Goal: Navigation & Orientation: Find specific page/section

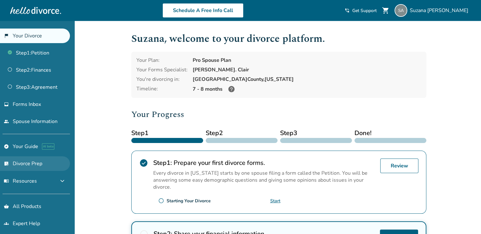
click at [25, 163] on link "list_alt_check Divorce Prep" at bounding box center [35, 164] width 70 height 15
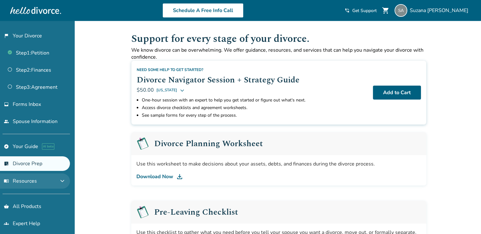
click at [19, 178] on span "menu_book Resources" at bounding box center [20, 181] width 33 height 7
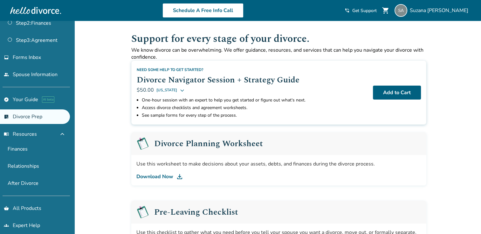
scroll to position [51, 0]
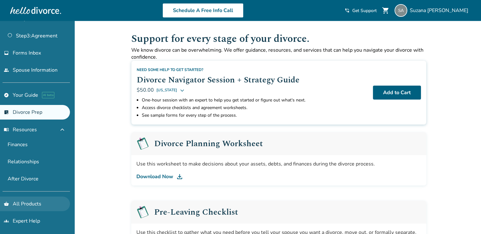
click at [27, 200] on link "shopping_basket All Products" at bounding box center [35, 204] width 70 height 15
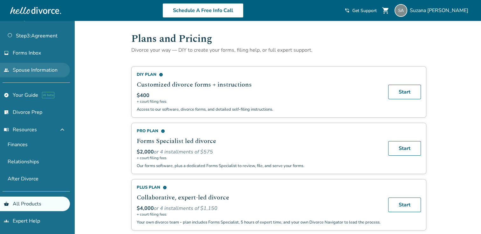
click at [20, 71] on link "people Spouse Information" at bounding box center [35, 70] width 70 height 15
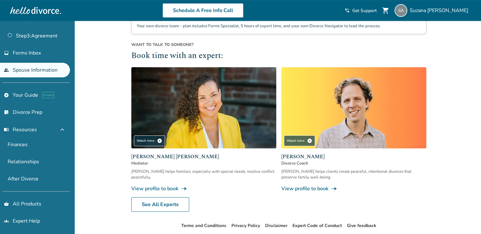
scroll to position [247, 0]
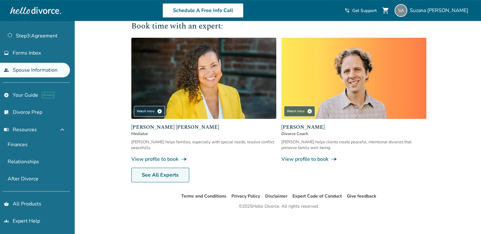
click at [161, 173] on link "See All Experts" at bounding box center [160, 175] width 58 height 15
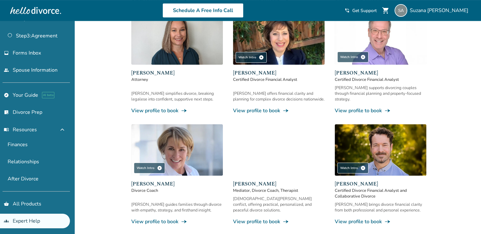
scroll to position [205, 0]
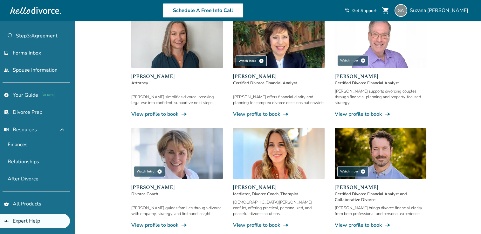
click at [162, 50] on img at bounding box center [176, 42] width 91 height 51
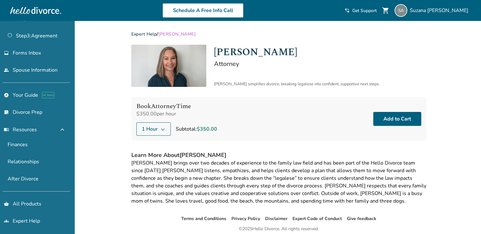
click at [163, 129] on icon at bounding box center [162, 129] width 5 height 5
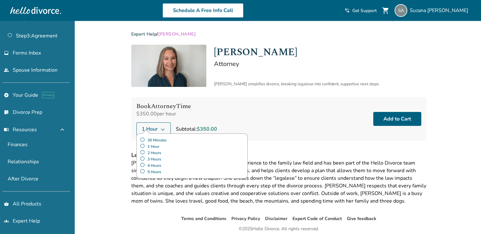
click at [205, 113] on div "$350.00 per hour" at bounding box center [176, 114] width 81 height 7
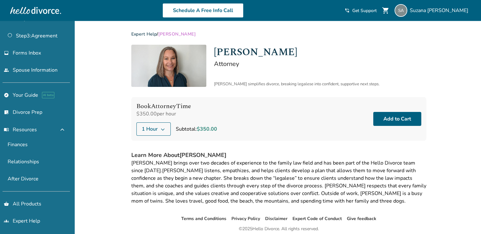
scroll to position [25, 0]
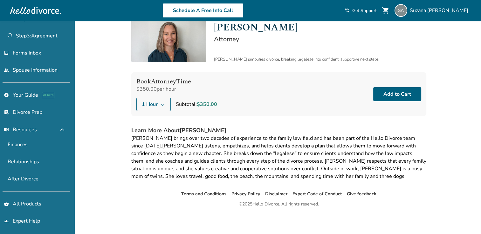
drag, startPoint x: 288, startPoint y: 29, endPoint x: 215, endPoint y: 28, distance: 73.4
click at [215, 28] on h1 "[PERSON_NAME]" at bounding box center [320, 27] width 212 height 15
copy h1 "[PERSON_NAME]"
click at [130, 14] on div "Schedule A Free Info Call" at bounding box center [202, 10] width 283 height 15
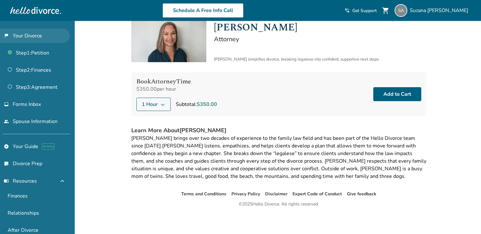
click at [24, 38] on link "flag_2 Your Divorce" at bounding box center [35, 36] width 70 height 15
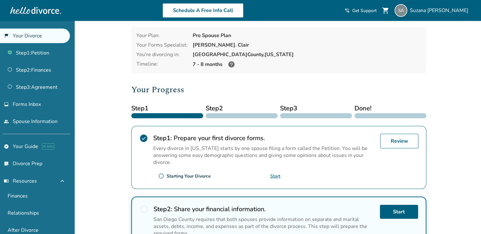
click at [440, 12] on span "[PERSON_NAME]" at bounding box center [439, 10] width 61 height 7
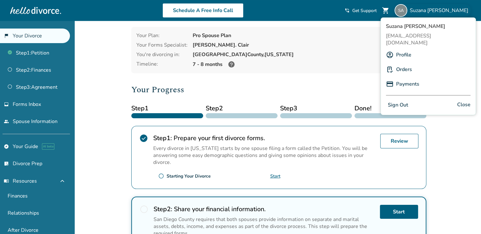
click at [406, 64] on link "Orders" at bounding box center [404, 70] width 16 height 12
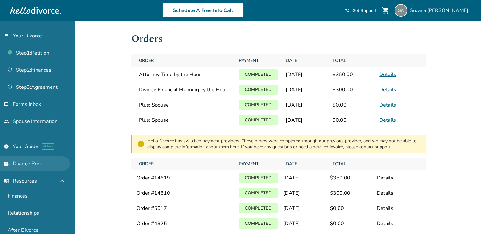
scroll to position [51, 0]
